Goal: Task Accomplishment & Management: Manage account settings

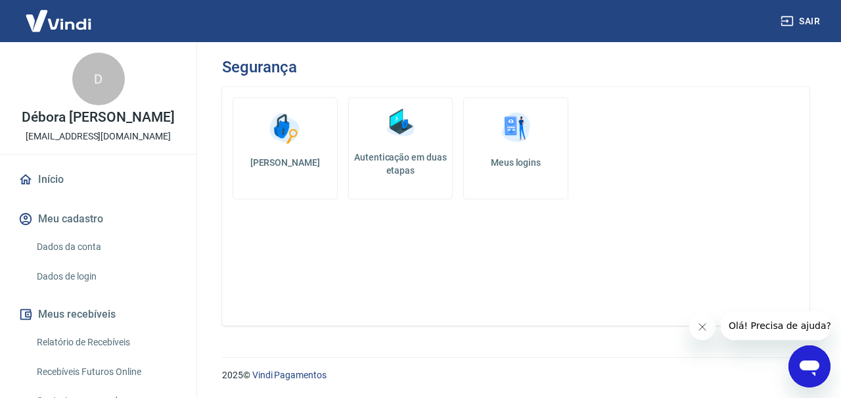
click at [270, 141] on img at bounding box center [285, 127] width 39 height 39
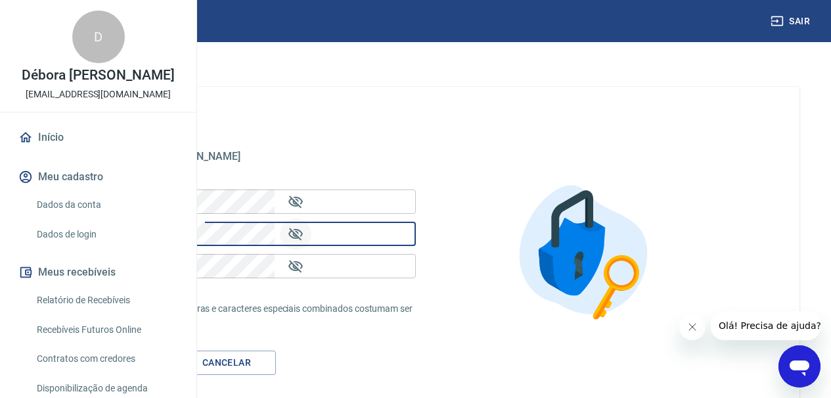
click at [303, 234] on icon "Mostrar/esconder senha" at bounding box center [296, 233] width 14 height 12
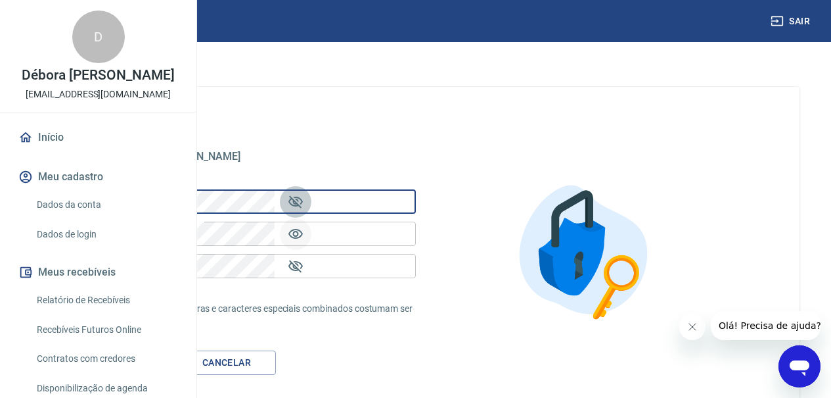
drag, startPoint x: 496, startPoint y: 198, endPoint x: 476, endPoint y: 197, distance: 19.7
click at [312, 198] on button "Mostrar/esconder senha" at bounding box center [296, 202] width 32 height 32
click at [304, 266] on icon "Mostrar/esconder senha" at bounding box center [296, 266] width 16 height 16
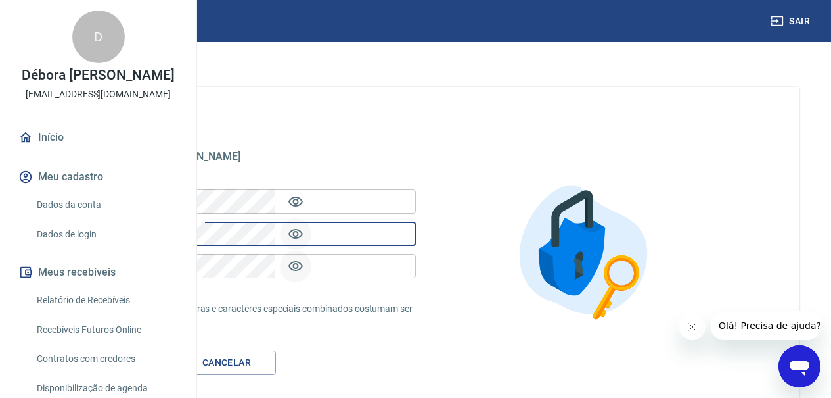
click at [251, 227] on div "contato@essenciaplussize.com.br contato@essenciaplussize.com.br Senha atual Sen…" at bounding box center [416, 252] width 768 height 330
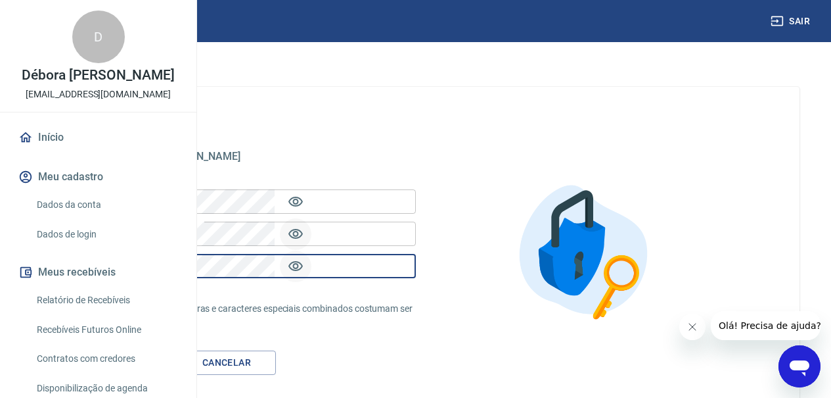
click at [172, 362] on button "Salvar" at bounding box center [123, 362] width 99 height 24
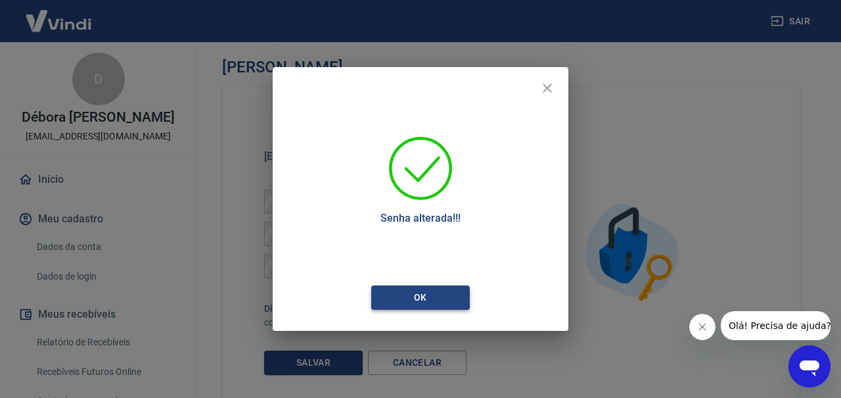
click at [433, 300] on button "Ok" at bounding box center [420, 297] width 99 height 24
